Goal: Task Accomplishment & Management: Manage account settings

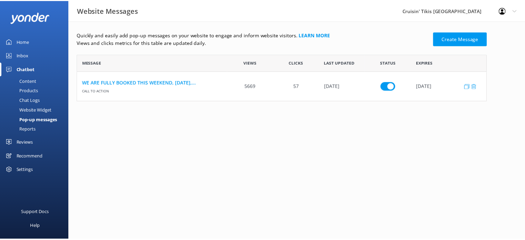
scroll to position [41, 409]
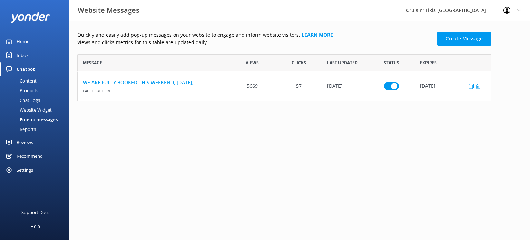
click at [163, 83] on link "WE ARE FULLY BOOKED THIS WEEKEND, [DATE],..." at bounding box center [153, 83] width 141 height 8
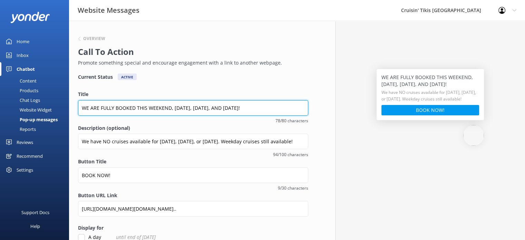
click at [173, 107] on input "WE ARE FULLY BOOKED THIS WEEKEND, [DATE], [DATE], AND [DATE]!" at bounding box center [193, 108] width 230 height 16
click at [165, 108] on input "WE ARE FULLY BOOKED [DATE], [DATE], AND [DATE]!" at bounding box center [193, 108] width 230 height 16
click at [212, 107] on input "WE ARE FULLY BOOKED [DATE] AND [DATE], AND [DATE]!" at bounding box center [193, 108] width 230 height 16
click at [174, 107] on input "WE ARE FULLY BOOKED [DATE] AND [DATE]. CRUISES AVAILABLE [DATE]" at bounding box center [193, 108] width 230 height 16
click at [284, 106] on input "WE ARE FULLY BOOKED [DATE] & [DATE]. CRUISES AVAILABLE [DATE]" at bounding box center [193, 108] width 230 height 16
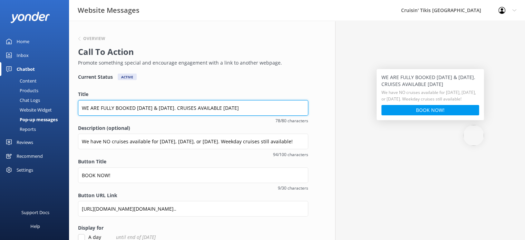
drag, startPoint x: 283, startPoint y: 107, endPoint x: 210, endPoint y: 108, distance: 72.5
click at [207, 109] on input "WE ARE FULLY BOOKED [DATE] & [DATE]. CRUISES AVAILABLE [DATE]" at bounding box center [193, 108] width 230 height 16
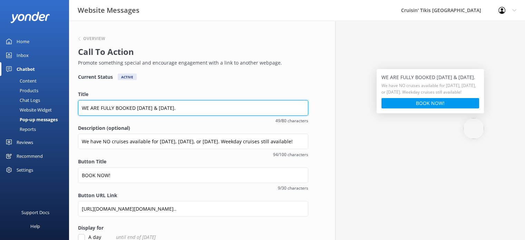
click at [80, 109] on input "WE ARE FULLY BOOKED [DATE] & [DATE]." at bounding box center [193, 108] width 230 height 16
paste input "CRUISES AVAILABLE [DATE]"
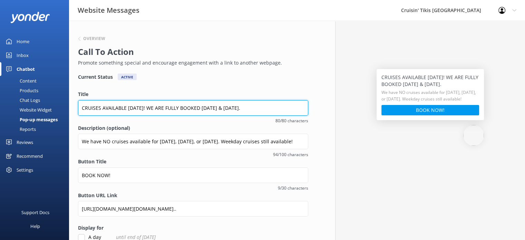
type input "CRUISES AVAILABLE [DATE]! WE ARE FULLY BOOKED [DATE] & [DATE]."
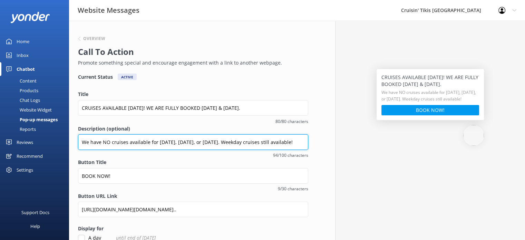
click at [218, 141] on input "We have NO cruises available for [DATE], [DATE], or [DATE]. Weekday cruises sti…" at bounding box center [193, 142] width 230 height 16
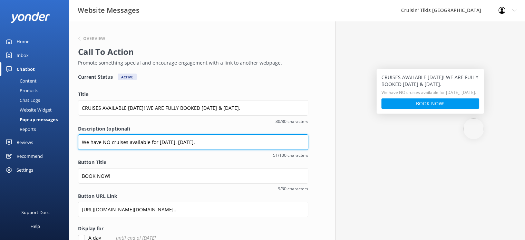
click at [84, 143] on input "We have NO cruises available for [DATE], [DATE]." at bounding box center [193, 142] width 230 height 16
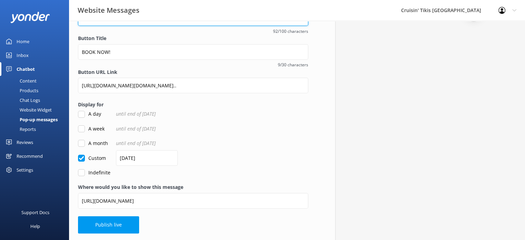
scroll to position [124, 0]
type input "Newly opened cruises for [DATE]! We have NO cruises available for [DATE] or [DA…"
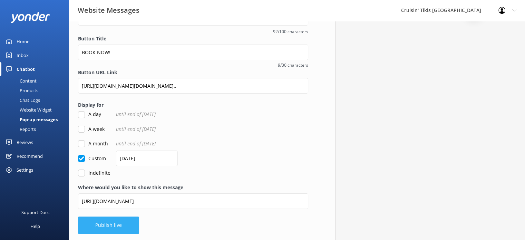
click at [112, 227] on button "Publish live" at bounding box center [108, 225] width 61 height 17
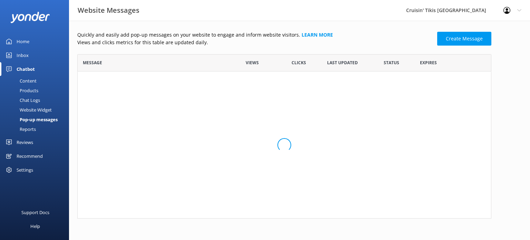
scroll to position [41, 409]
